Goal: Navigation & Orientation: Find specific page/section

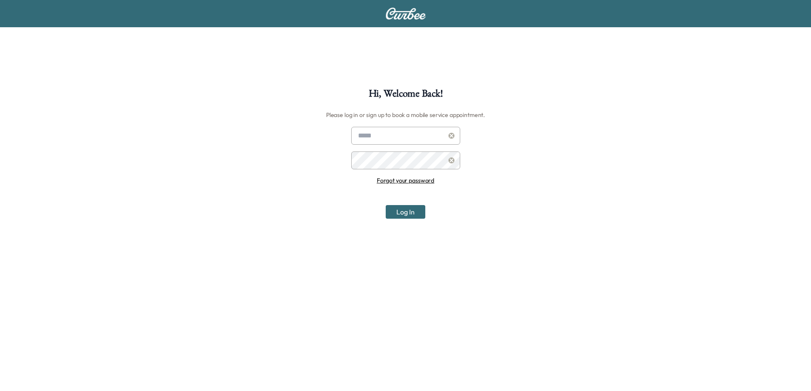
type input "**********"
click at [370, 135] on input "**********" at bounding box center [405, 136] width 109 height 18
click at [406, 212] on button "Log In" at bounding box center [406, 212] width 40 height 14
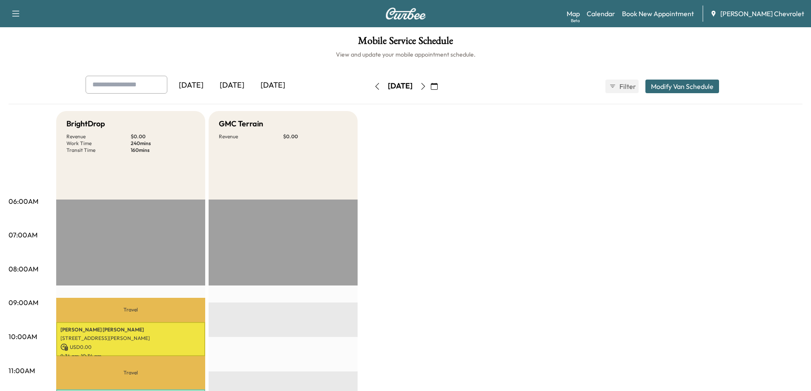
click at [426, 86] on icon "button" at bounding box center [423, 86] width 7 height 7
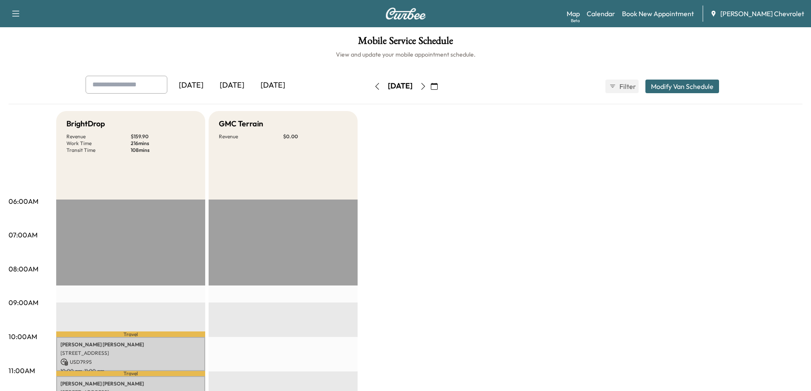
click at [426, 84] on icon "button" at bounding box center [423, 86] width 7 height 7
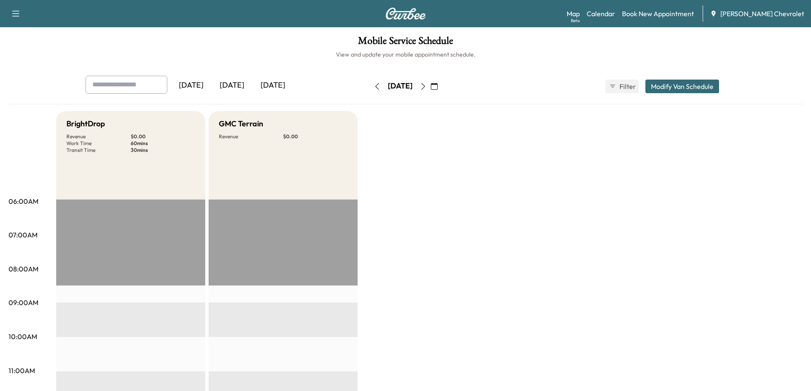
click at [374, 83] on icon "button" at bounding box center [377, 86] width 7 height 7
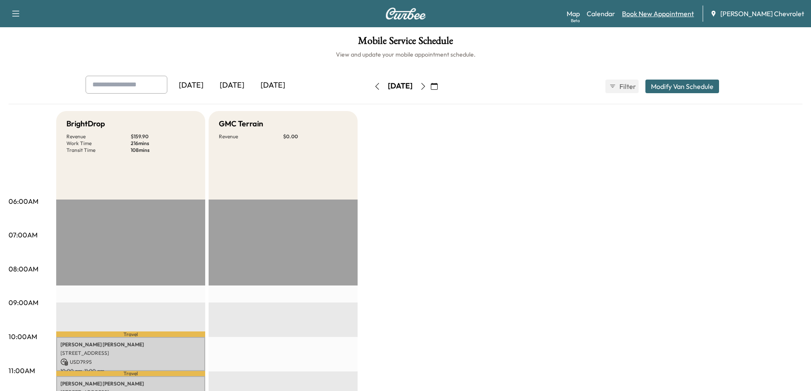
click at [655, 14] on link "Book New Appointment" at bounding box center [658, 14] width 72 height 10
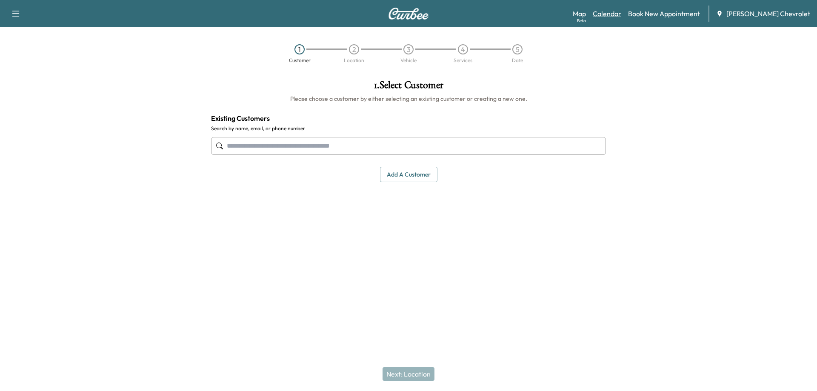
click at [621, 14] on link "Calendar" at bounding box center [607, 14] width 29 height 10
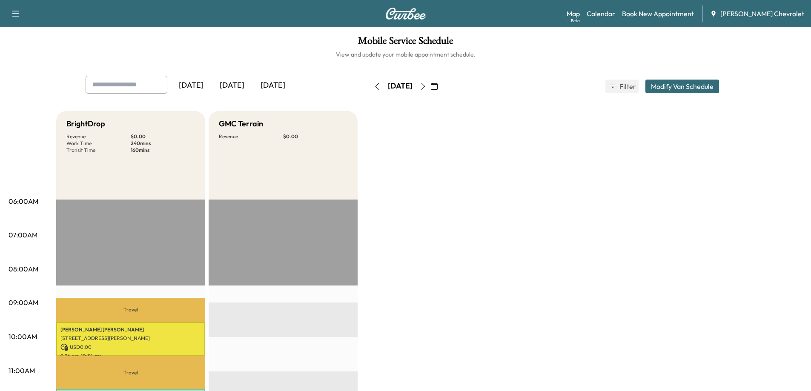
click at [426, 85] on icon "button" at bounding box center [423, 86] width 7 height 7
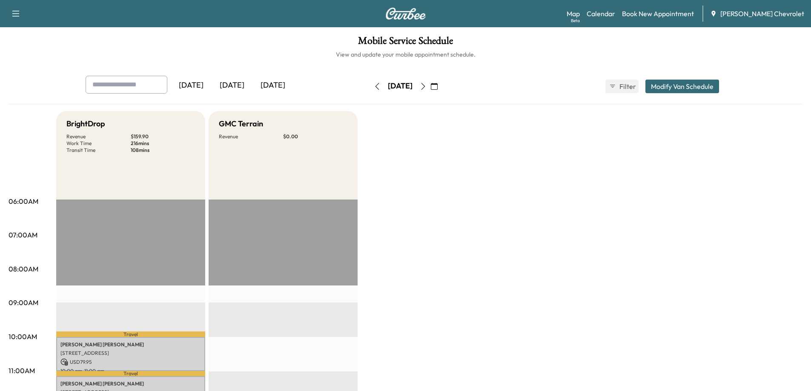
click at [430, 81] on button "button" at bounding box center [423, 87] width 14 height 14
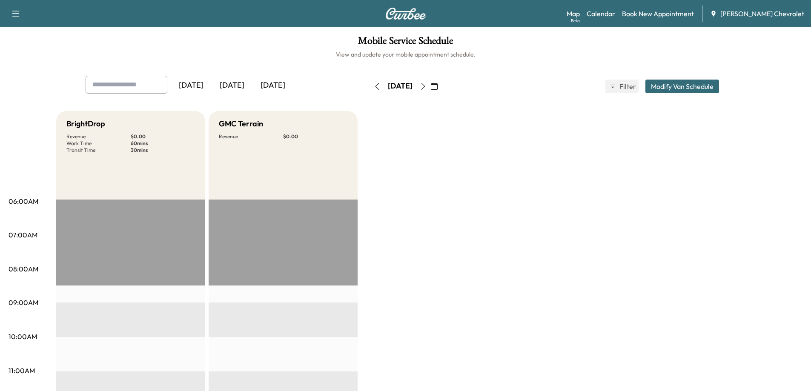
click at [426, 86] on icon "button" at bounding box center [423, 86] width 7 height 7
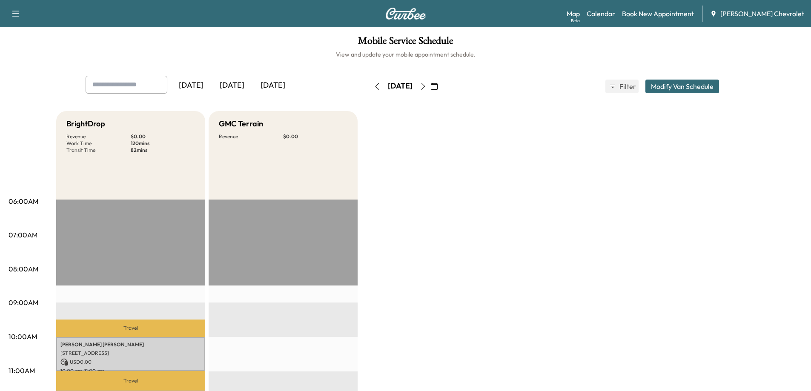
click at [426, 85] on icon "button" at bounding box center [423, 86] width 7 height 7
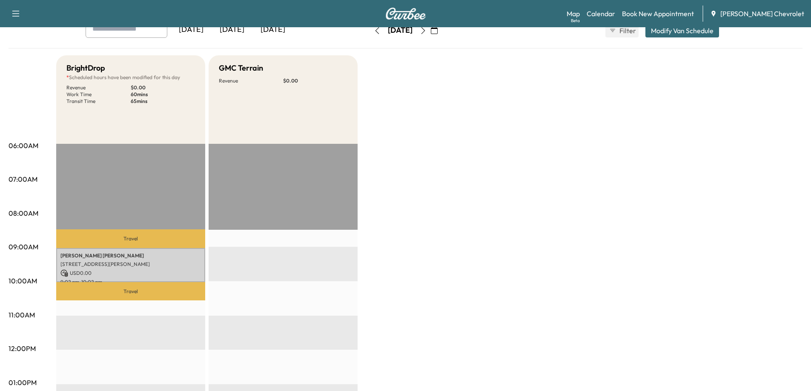
scroll to position [43, 0]
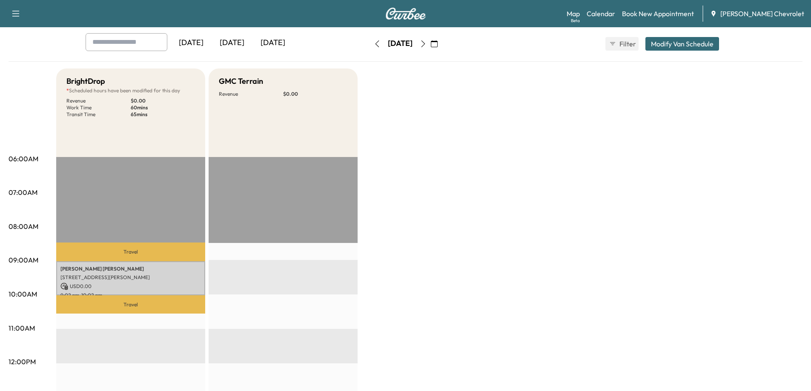
click at [426, 46] on icon "button" at bounding box center [423, 43] width 7 height 7
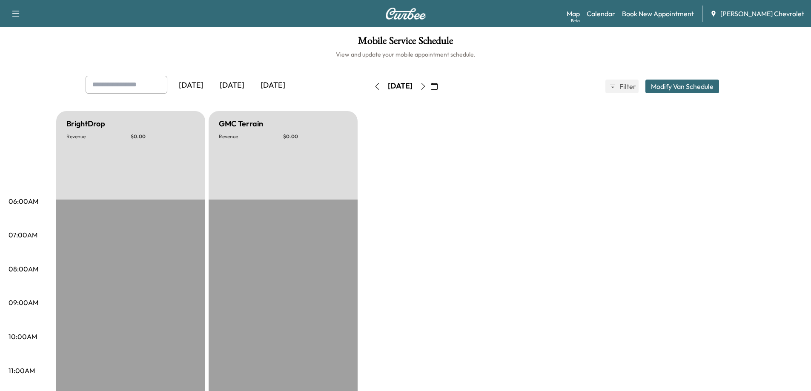
click at [426, 84] on icon "button" at bounding box center [423, 86] width 7 height 7
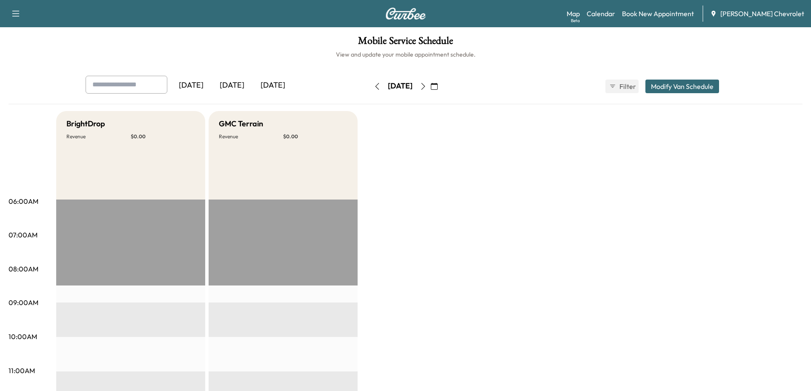
click at [370, 86] on button "button" at bounding box center [377, 87] width 14 height 14
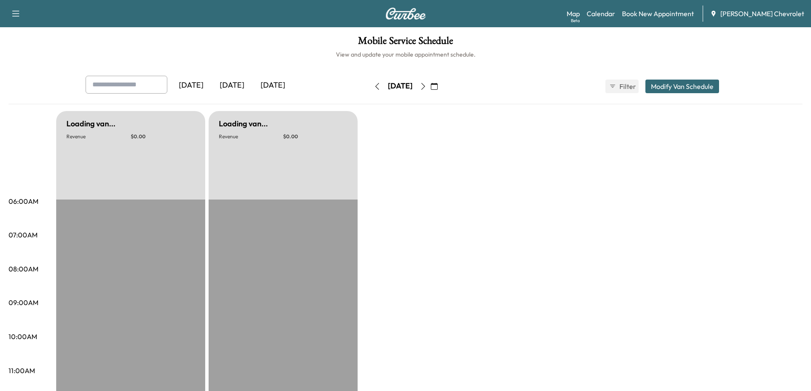
click at [374, 86] on icon "button" at bounding box center [377, 86] width 7 height 7
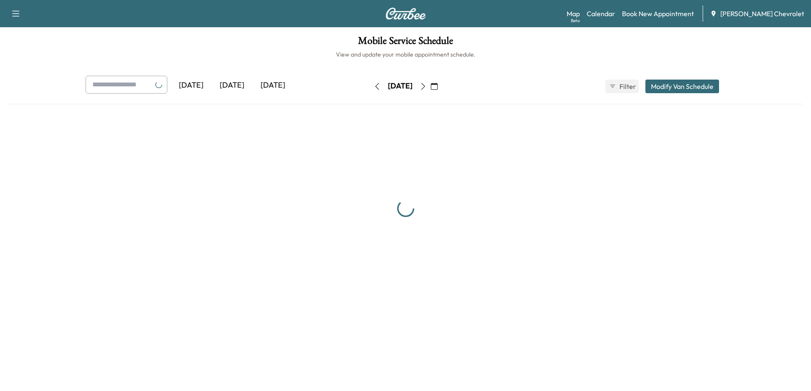
click at [370, 86] on button "button" at bounding box center [377, 87] width 14 height 14
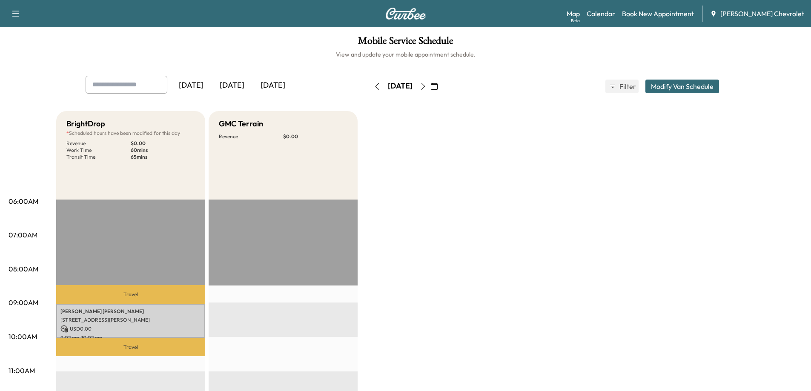
click at [374, 86] on icon "button" at bounding box center [377, 86] width 7 height 7
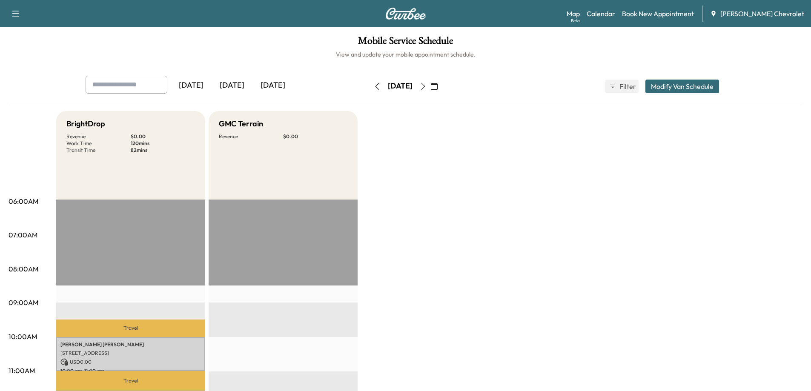
click at [374, 87] on icon "button" at bounding box center [377, 86] width 7 height 7
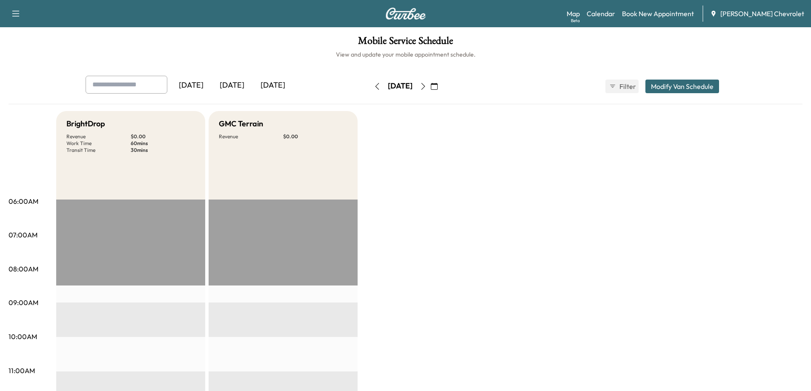
click at [374, 88] on icon "button" at bounding box center [377, 86] width 7 height 7
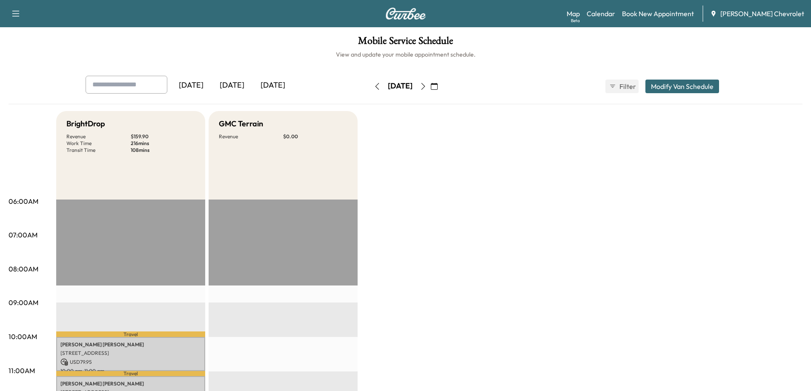
click at [425, 85] on icon "button" at bounding box center [423, 86] width 4 height 7
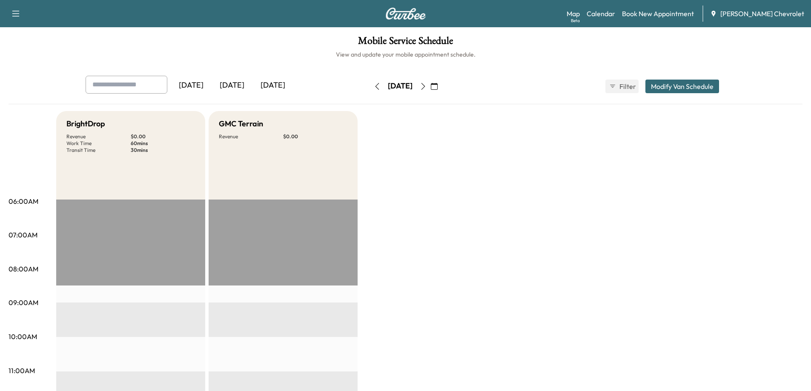
click at [370, 84] on button "button" at bounding box center [377, 87] width 14 height 14
